Goal: Contribute content: Add original content to the website for others to see

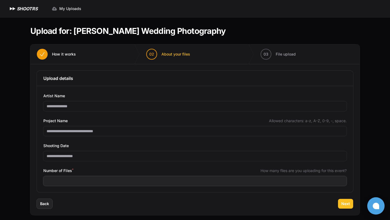
click at [192, 178] on button "Next" at bounding box center [345, 204] width 15 height 10
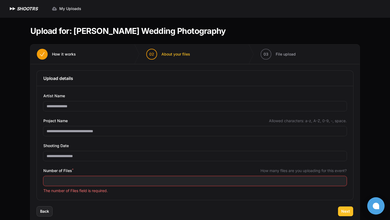
scroll to position [11, 0]
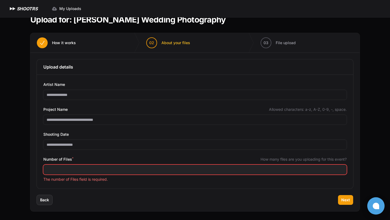
click at [192, 171] on input "Number of Files *" at bounding box center [194, 170] width 303 height 10
click at [192, 168] on input "****" at bounding box center [194, 170] width 303 height 10
type input "*"
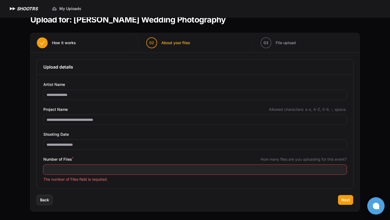
click at [192, 178] on p "The number of Files field is required." at bounding box center [194, 179] width 303 height 5
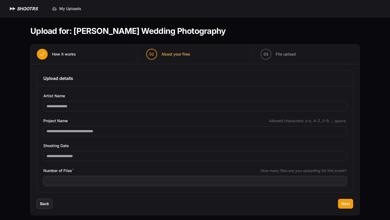
scroll to position [4, 0]
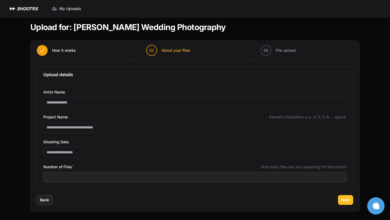
click at [344, 202] on span "Next" at bounding box center [345, 199] width 9 height 5
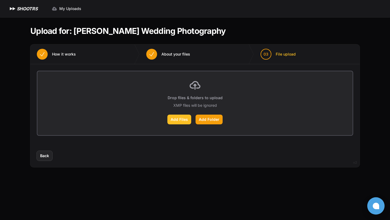
click at [177, 123] on label "Add Files" at bounding box center [179, 120] width 24 height 10
click at [0, 0] on input "Add Files" at bounding box center [0, 0] width 0 height 0
